Goal: Check status

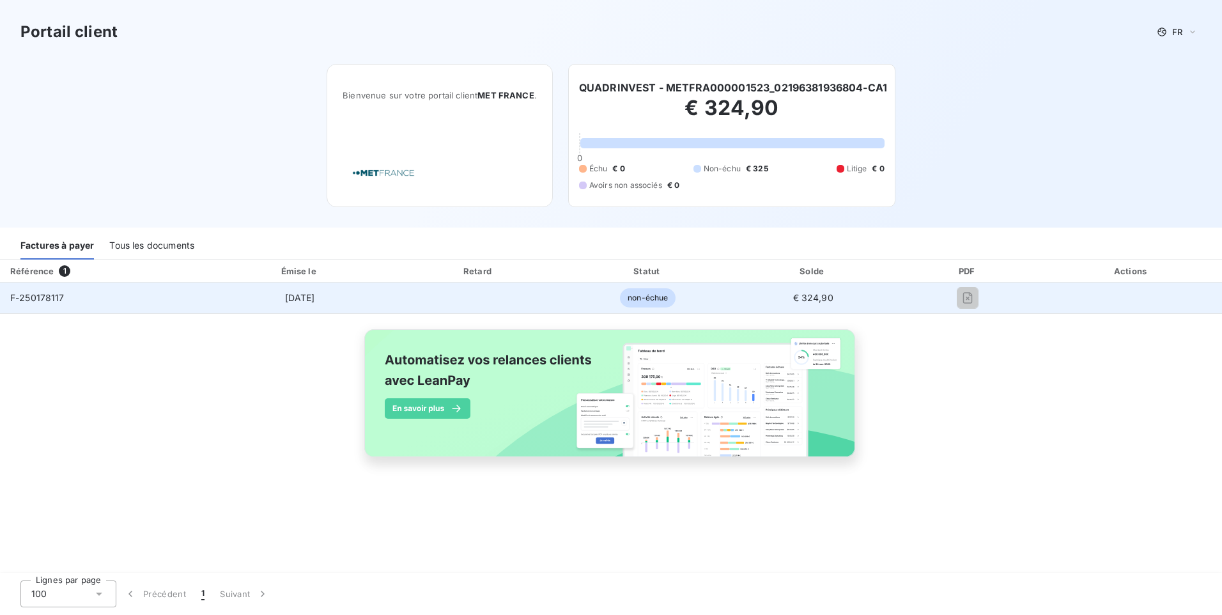
click at [639, 293] on span "non-échue" at bounding box center [648, 297] width 56 height 19
click at [800, 302] on span "€ 324,90" at bounding box center [813, 297] width 40 height 11
click at [42, 297] on span "F-250178117" at bounding box center [37, 297] width 54 height 11
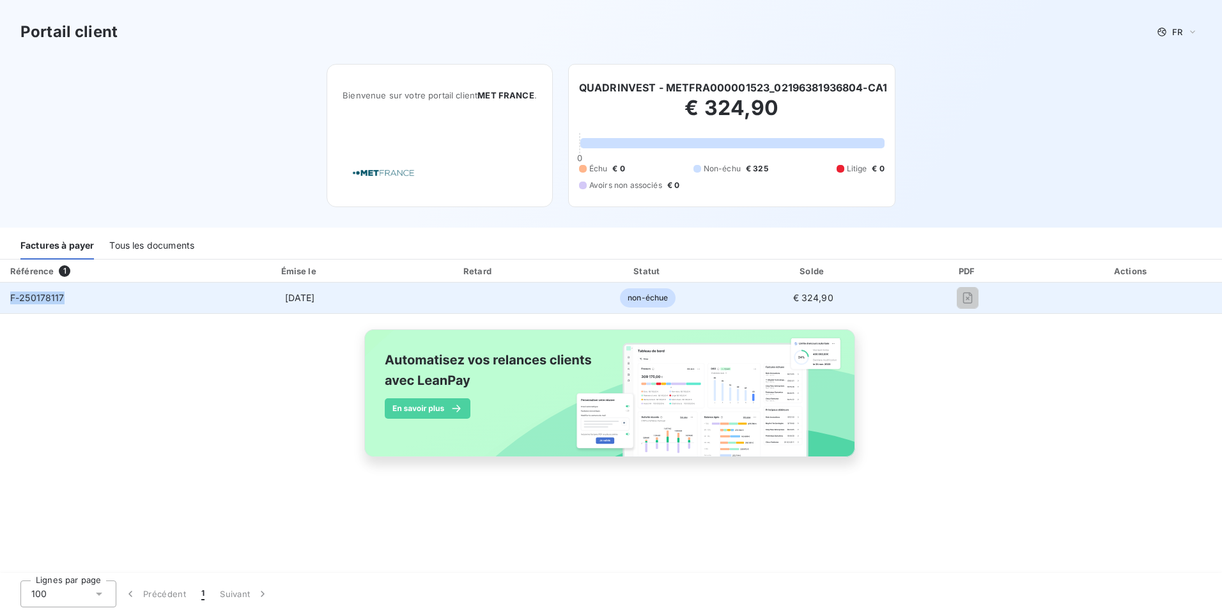
copy span "F-250178117"
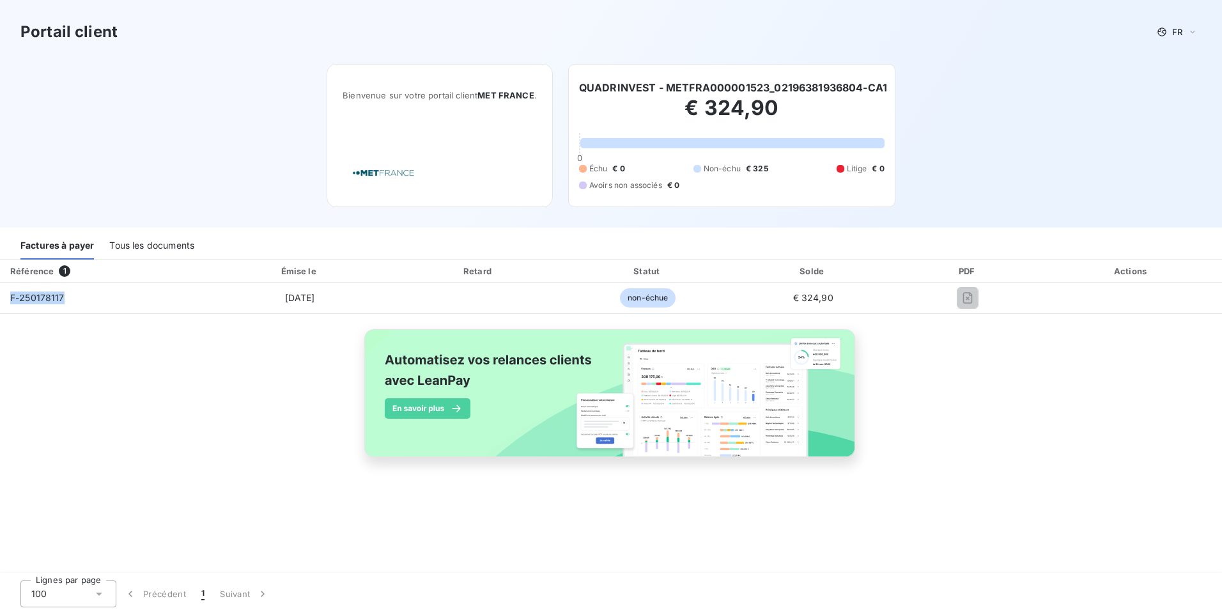
click at [148, 246] on div "Tous les documents" at bounding box center [151, 246] width 85 height 27
